Goal: Find specific page/section: Find specific page/section

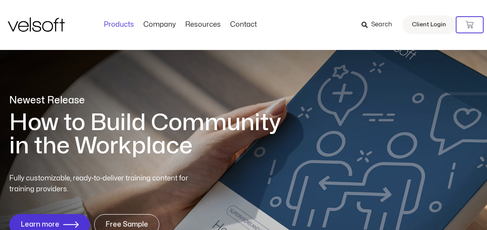
click at [115, 24] on link "Products" at bounding box center [119, 25] width 40 height 9
click at [364, 25] on icon at bounding box center [364, 25] width 6 height 6
click at [376, 22] on span "Search" at bounding box center [381, 25] width 21 height 10
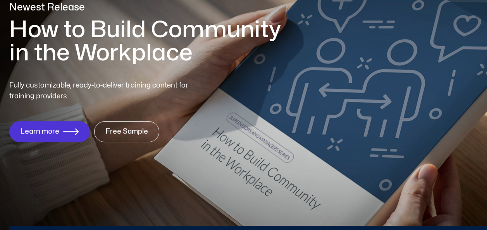
scroll to position [194, 0]
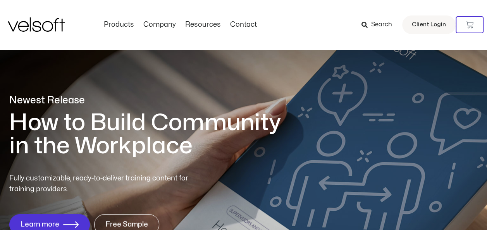
click at [383, 22] on span "Search" at bounding box center [381, 25] width 21 height 10
click at [382, 23] on span "Search" at bounding box center [381, 25] width 21 height 10
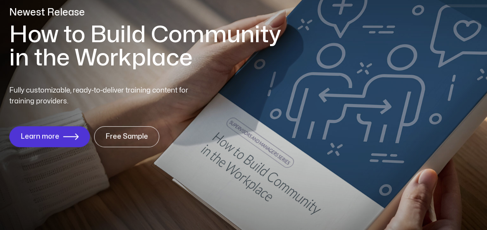
scroll to position [194, 0]
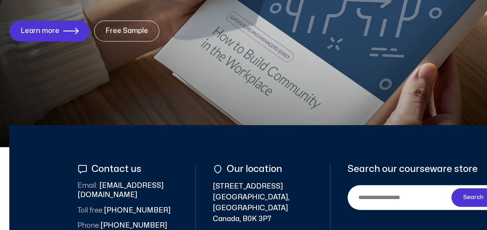
click at [386, 199] on input "Search" at bounding box center [401, 197] width 101 height 17
type input "*******"
click at [465, 194] on span "Search" at bounding box center [473, 197] width 21 height 9
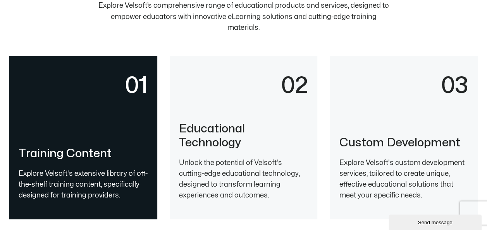
scroll to position [1666, 0]
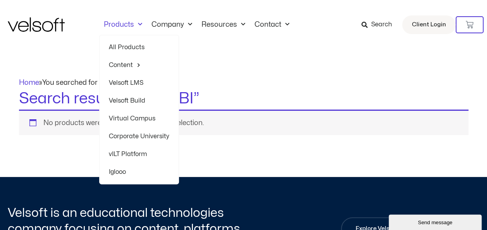
click at [120, 25] on link "Products" at bounding box center [123, 25] width 48 height 9
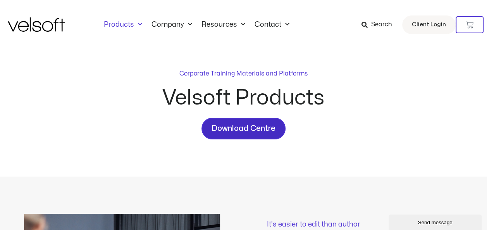
click at [265, 129] on span "Download Centre" at bounding box center [243, 128] width 64 height 12
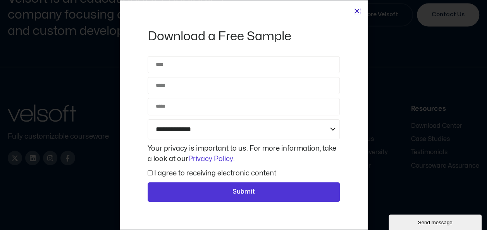
scroll to position [2100, 0]
